Goal: Task Accomplishment & Management: Use online tool/utility

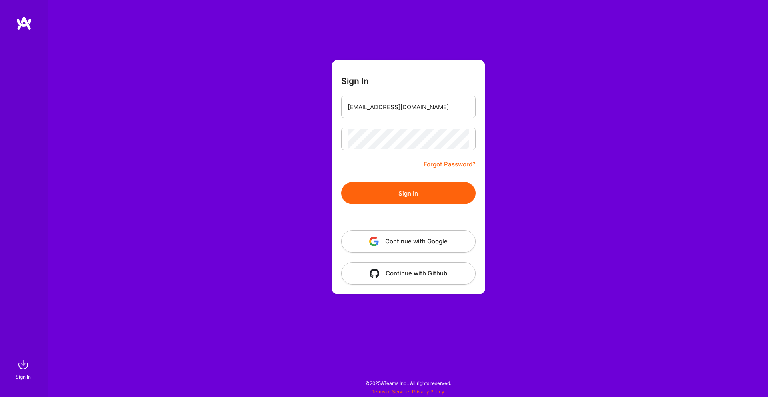
click at [423, 141] on div "Sign In [EMAIL_ADDRESS][DOMAIN_NAME] Forgot Password? Sign In Continue with Goo…" at bounding box center [408, 198] width 720 height 397
click at [543, 139] on div "Sign In [EMAIL_ADDRESS][DOMAIN_NAME] Forgot Password? Sign In Continue with Goo…" at bounding box center [408, 198] width 720 height 397
click at [442, 187] on button "Sign In" at bounding box center [408, 193] width 134 height 22
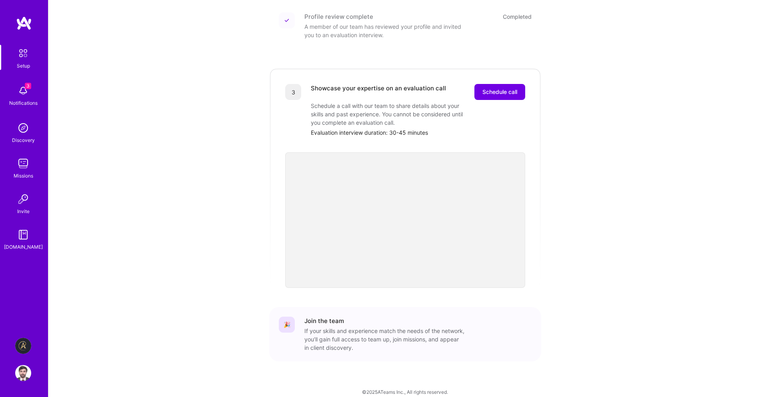
scroll to position [182, 0]
click at [26, 348] on img at bounding box center [23, 346] width 16 height 16
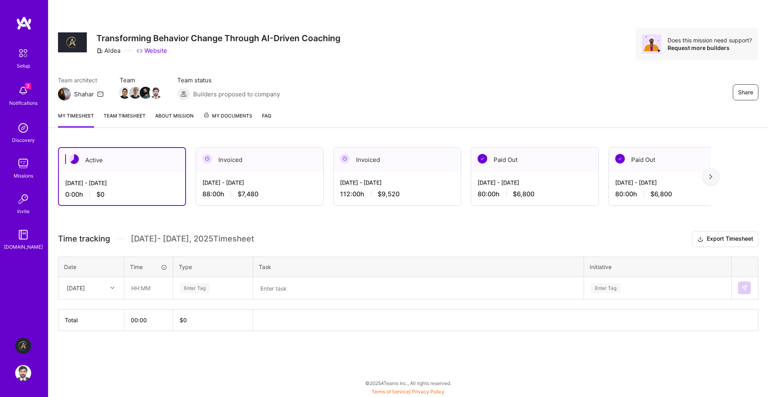
click at [82, 286] on div "[DATE]" at bounding box center [76, 288] width 18 height 8
click at [710, 176] on img at bounding box center [710, 177] width 3 height 6
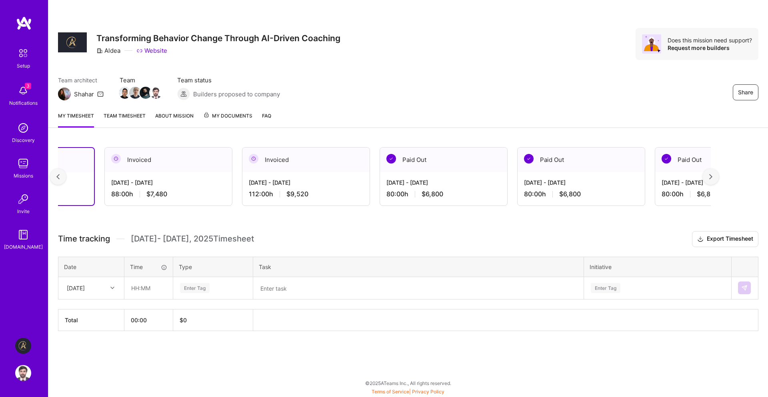
scroll to position [0, 144]
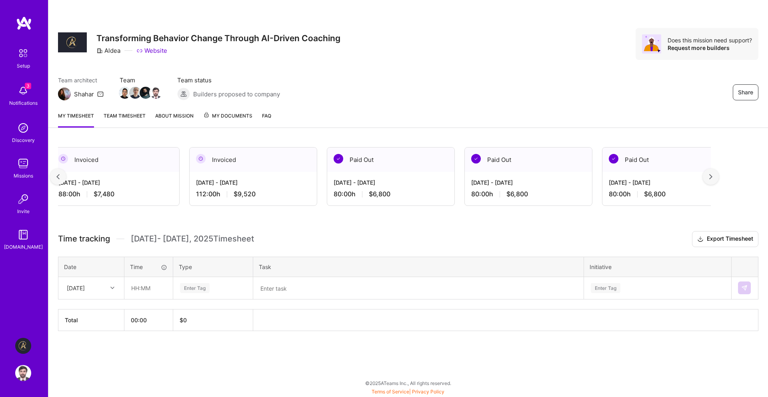
click at [57, 181] on div at bounding box center [58, 177] width 16 height 16
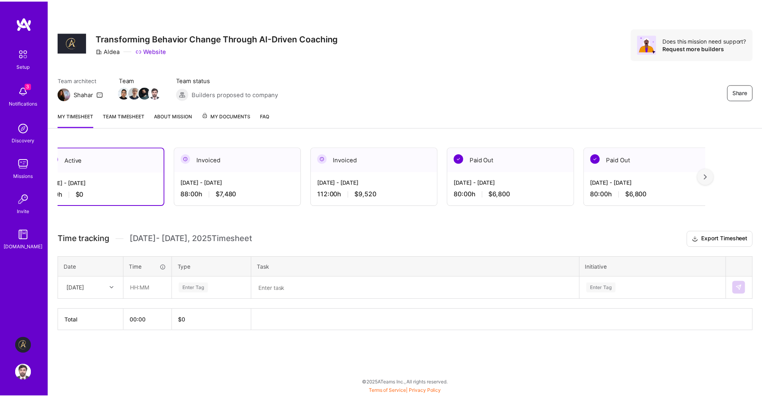
scroll to position [0, 0]
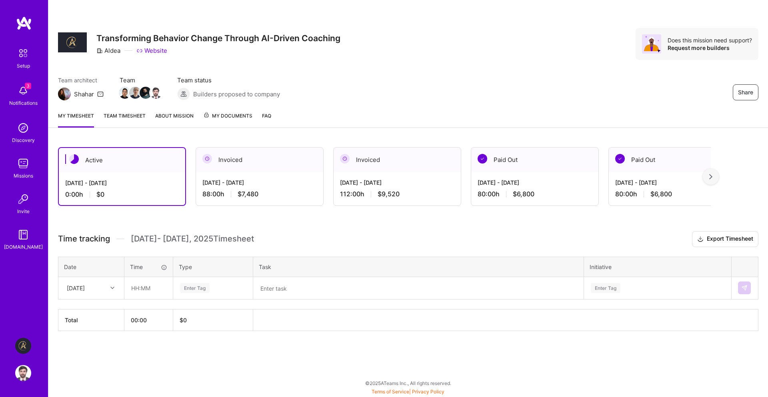
click at [136, 118] on link "Team timesheet" at bounding box center [125, 120] width 42 height 16
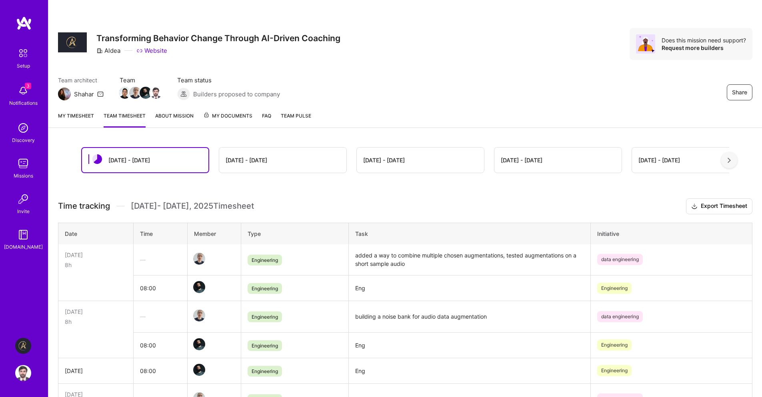
click at [90, 124] on link "My timesheet" at bounding box center [76, 120] width 36 height 16
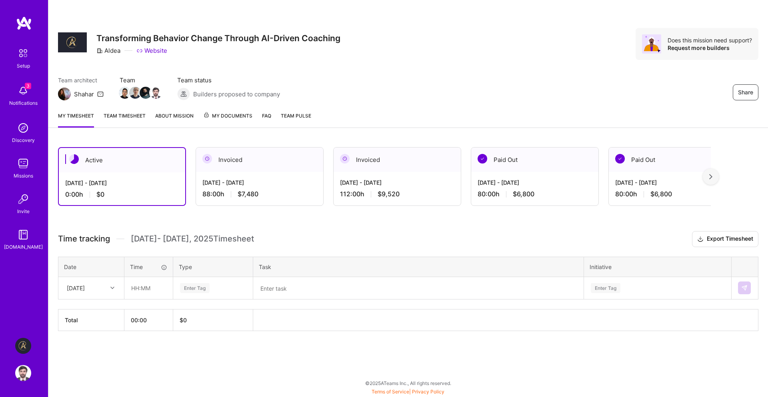
click at [130, 118] on link "Team timesheet" at bounding box center [125, 120] width 42 height 16
